Goal: Task Accomplishment & Management: Use online tool/utility

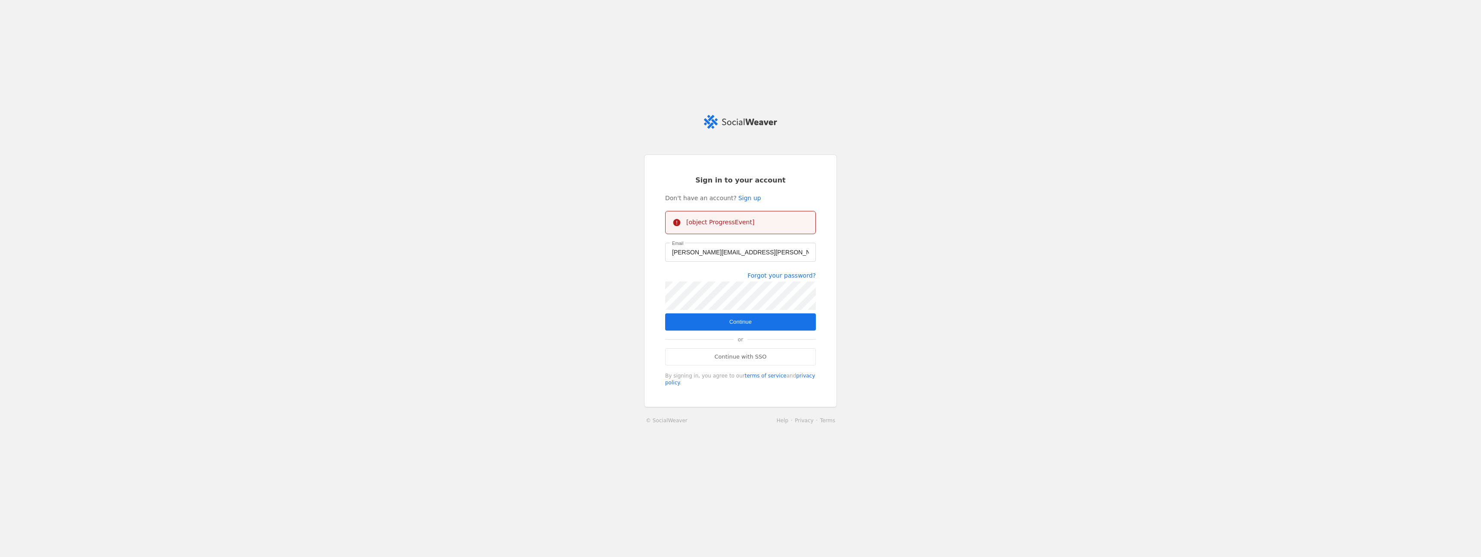
click at [761, 326] on span "submit" at bounding box center [740, 322] width 151 height 17
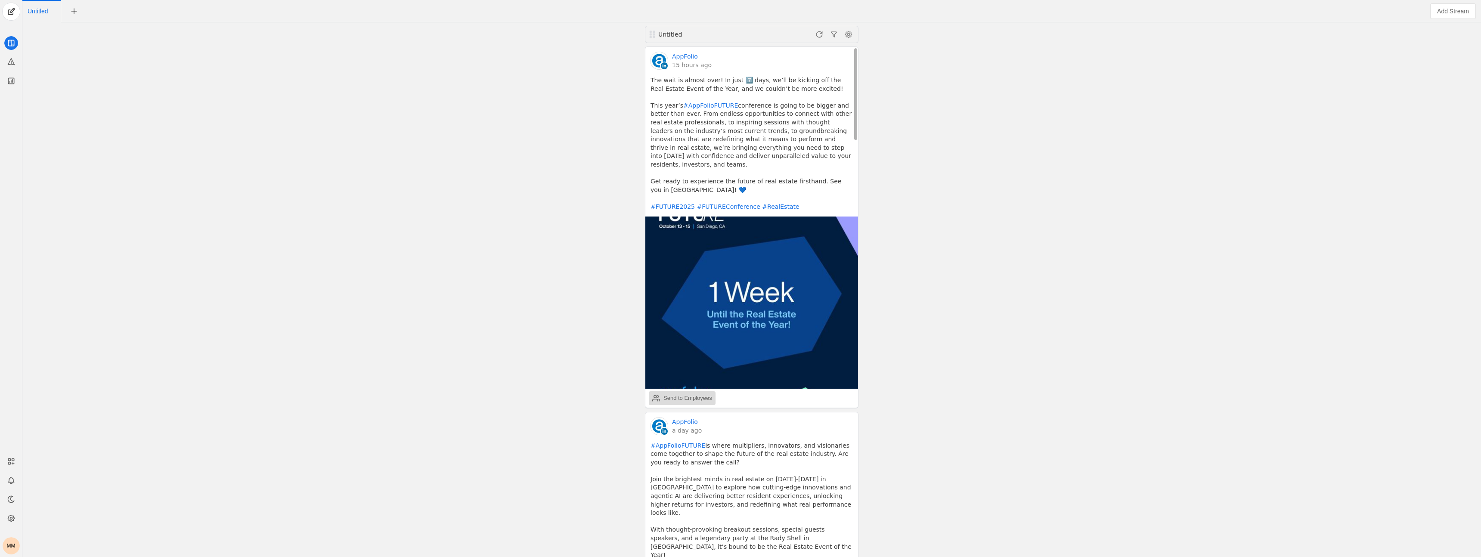
click at [698, 394] on div "Send to Employees" at bounding box center [688, 398] width 49 height 9
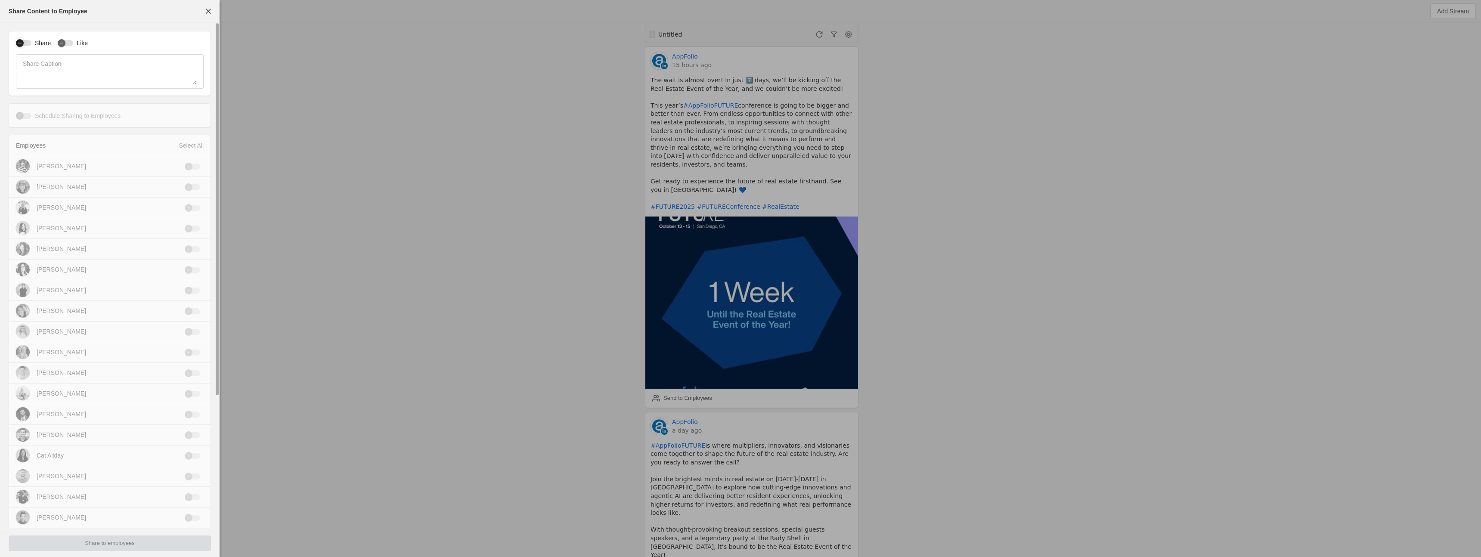
click at [31, 46] on div "Share" at bounding box center [33, 43] width 35 height 9
click at [60, 44] on icon "button" at bounding box center [61, 42] width 5 height 5
drag, startPoint x: 32, startPoint y: 44, endPoint x: 145, endPoint y: 90, distance: 121.5
click at [34, 44] on label "Share" at bounding box center [40, 43] width 19 height 9
click at [31, 44] on button "Share" at bounding box center [24, 43] width 16 height 6
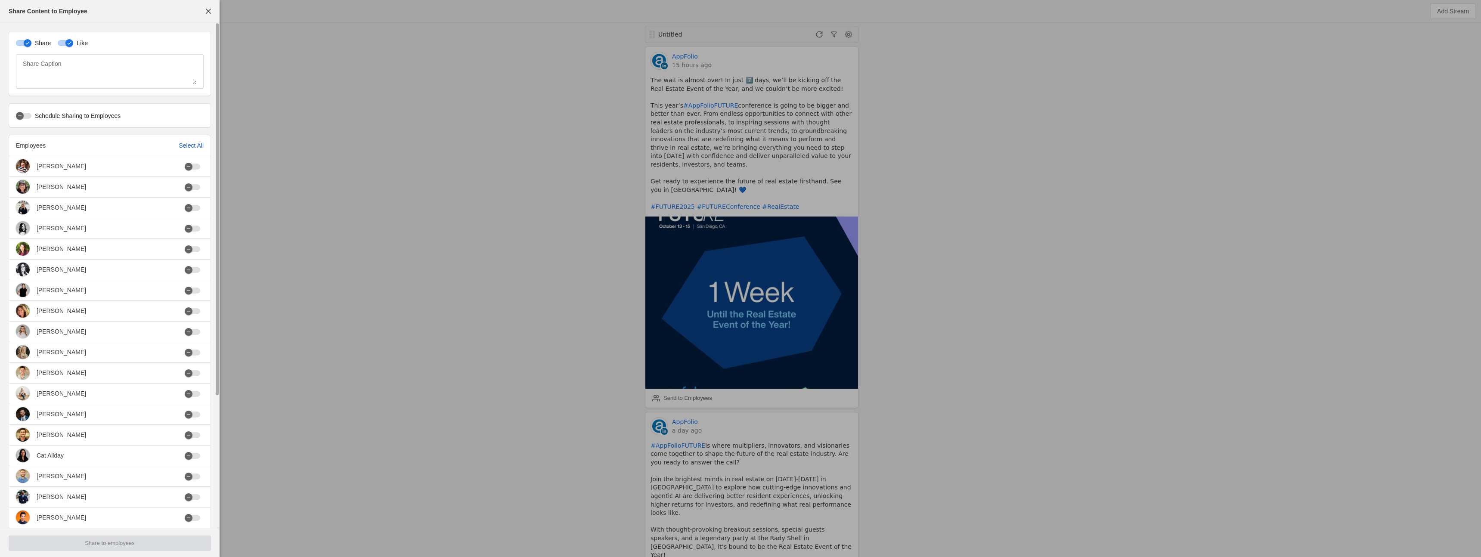
click at [189, 147] on div "Select All" at bounding box center [191, 145] width 25 height 9
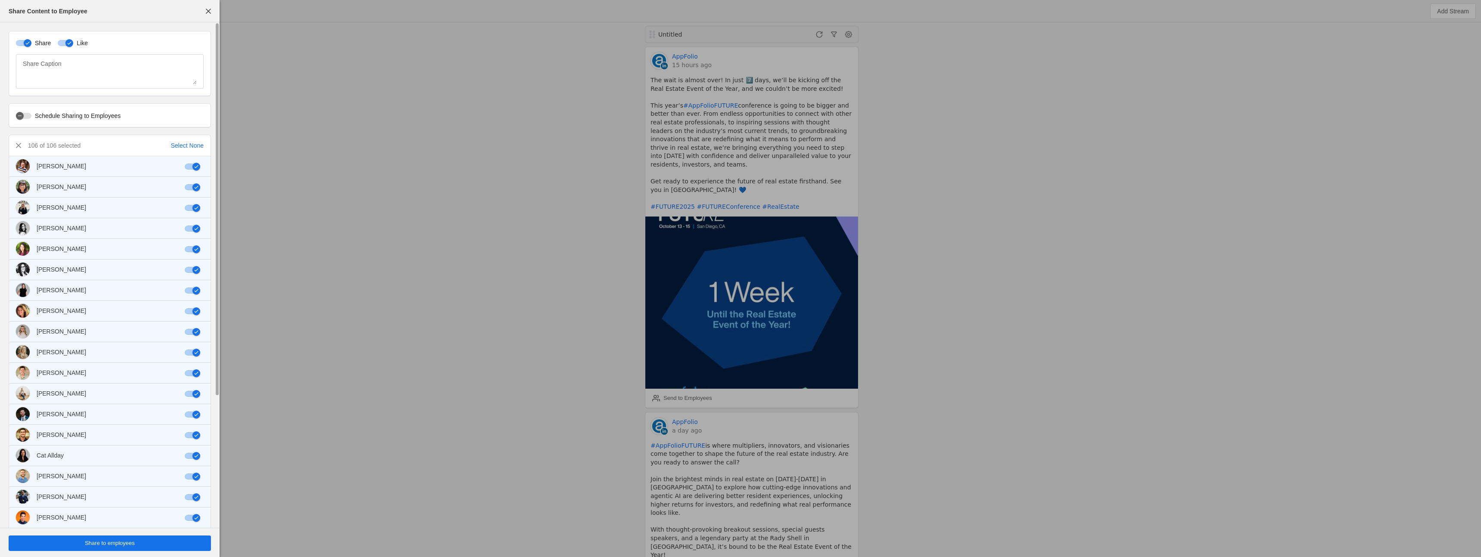
click at [143, 544] on span "undefined" at bounding box center [110, 544] width 202 height 16
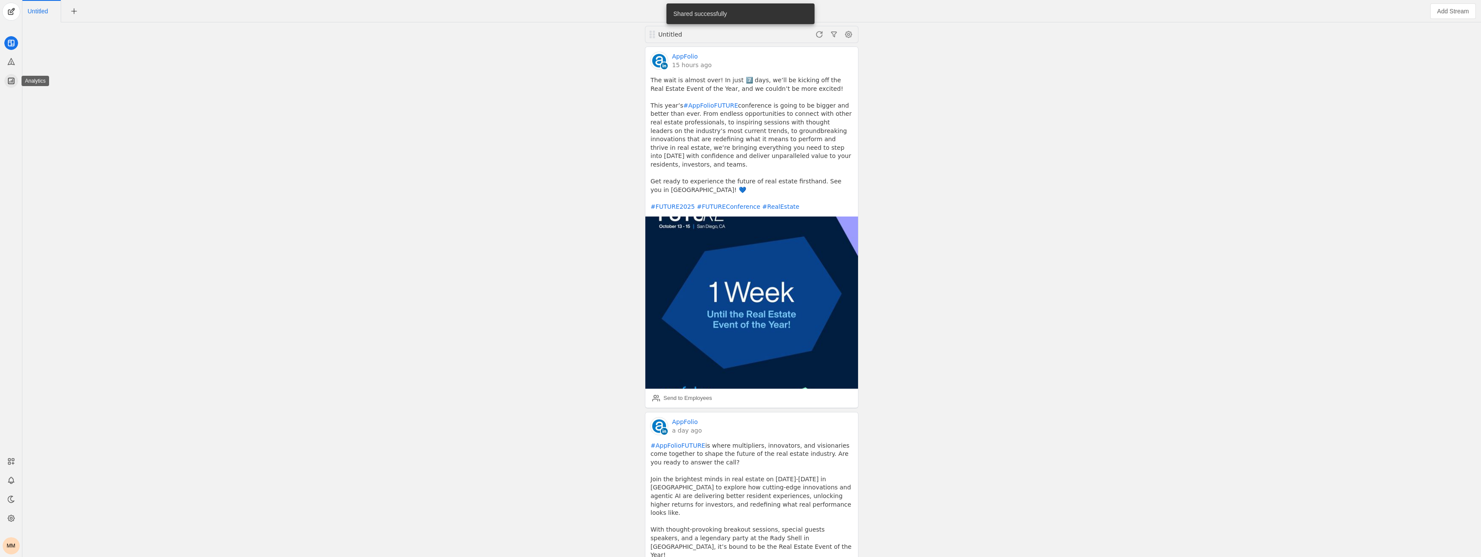
click at [11, 86] on app-icon at bounding box center [11, 81] width 14 height 14
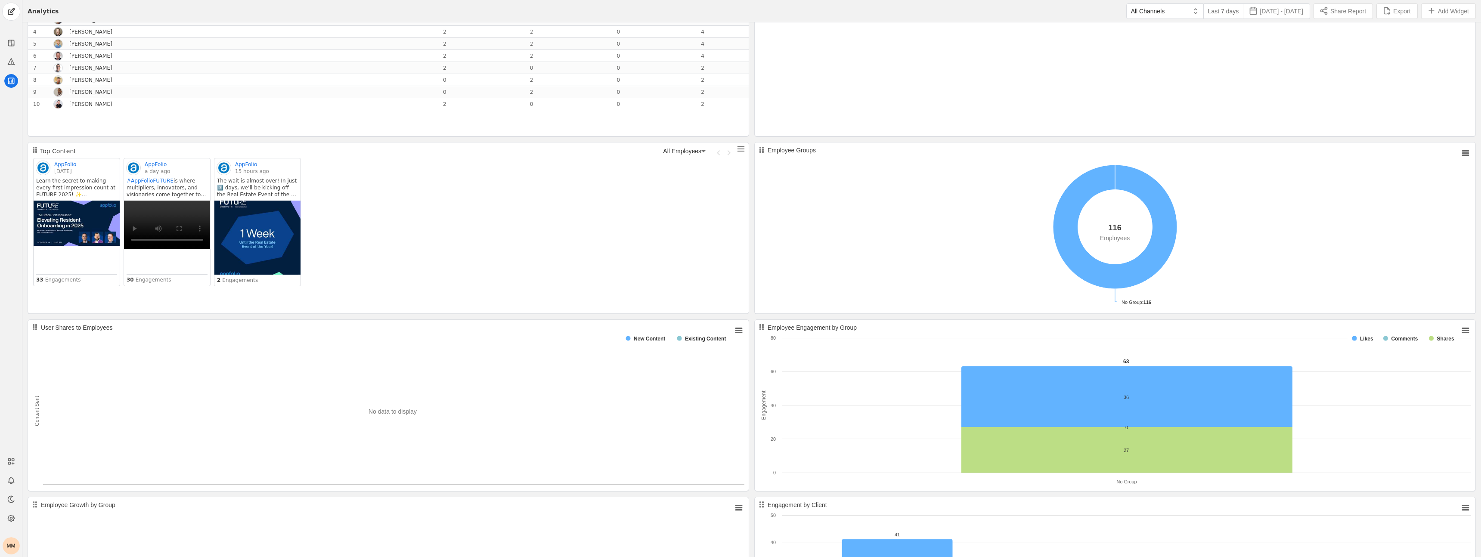
scroll to position [62, 0]
